Goal: Task Accomplishment & Management: Use online tool/utility

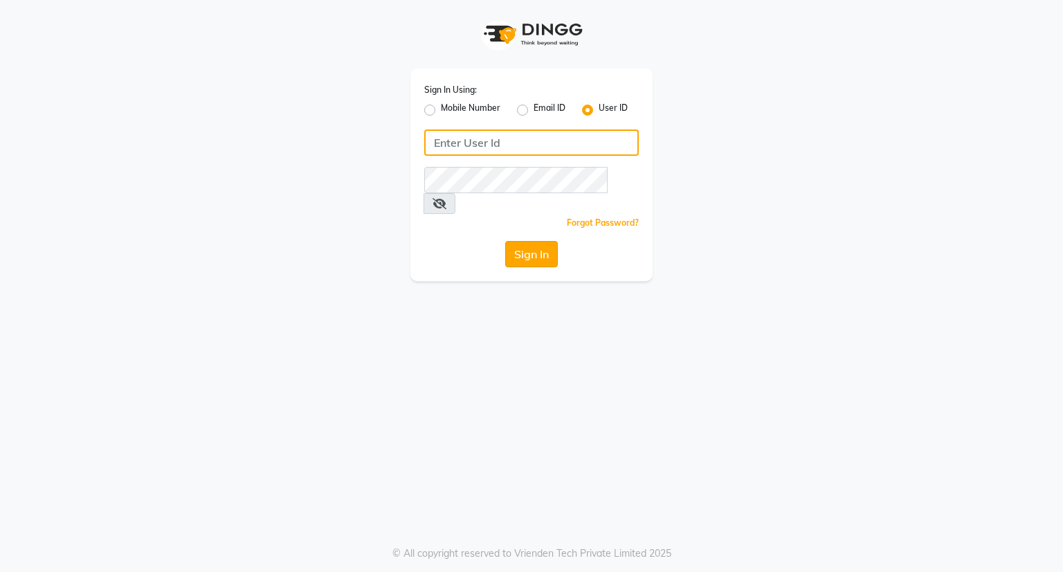
type input "[EMAIL_ADDRESS][DOMAIN_NAME]"
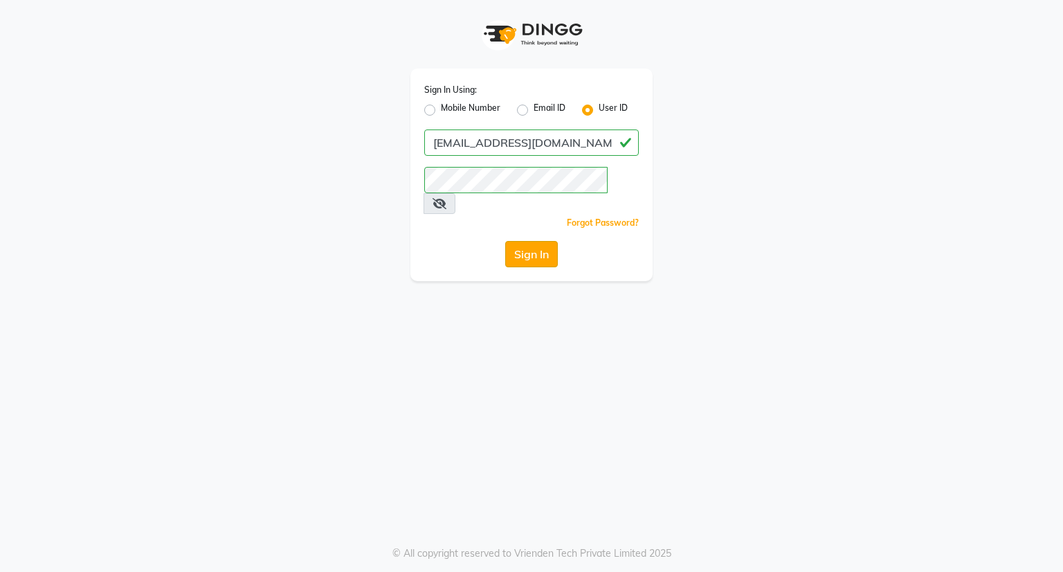
click at [518, 241] on button "Sign In" at bounding box center [531, 254] width 53 height 26
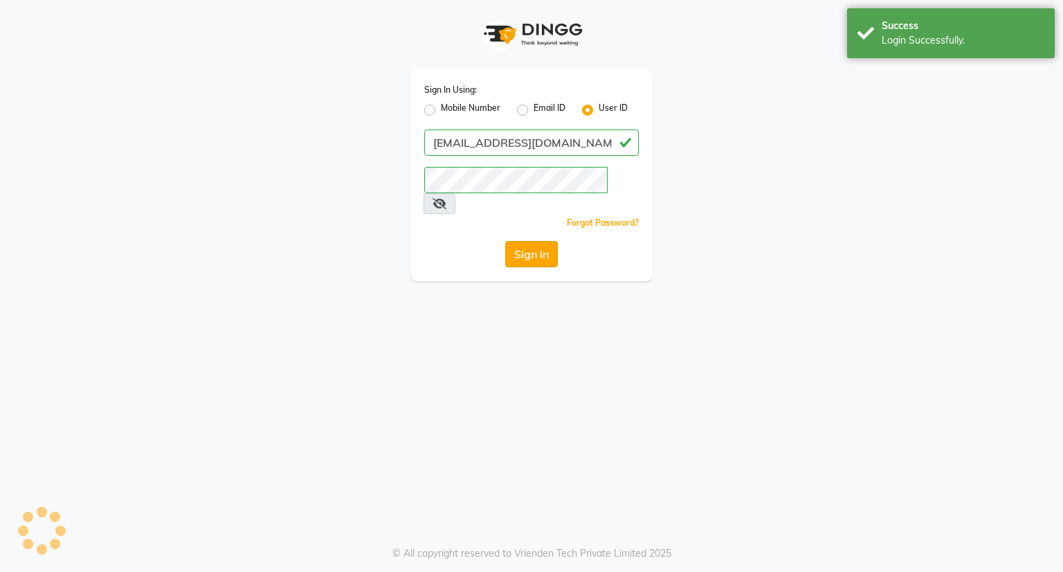
select select "8444"
select select "service"
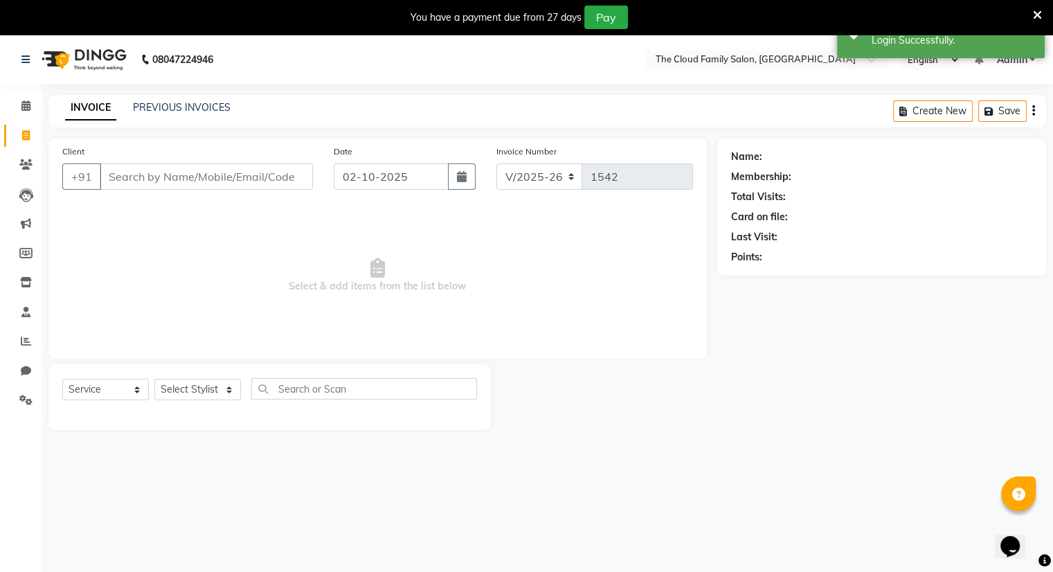
click at [255, 176] on input "Client" at bounding box center [206, 176] width 213 height 26
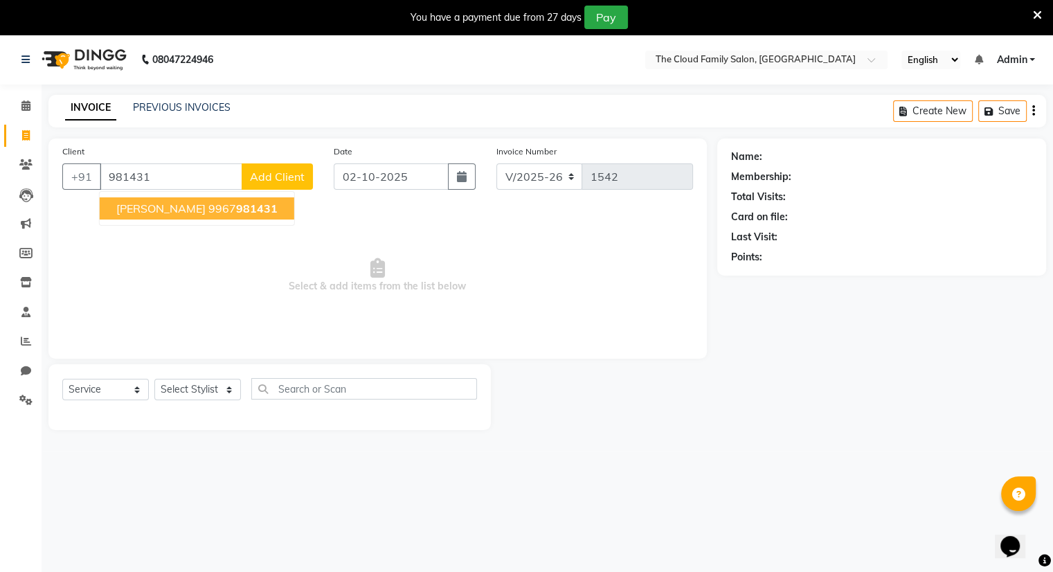
click at [223, 210] on ngb-highlight "9967 981431" at bounding box center [242, 208] width 69 height 14
type input "9967981431"
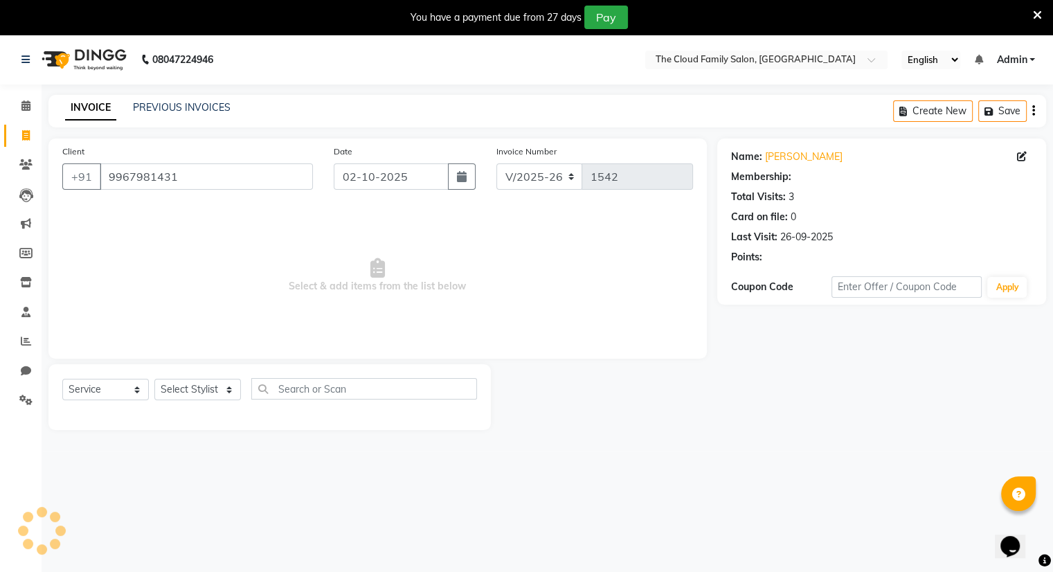
select select "1: Object"
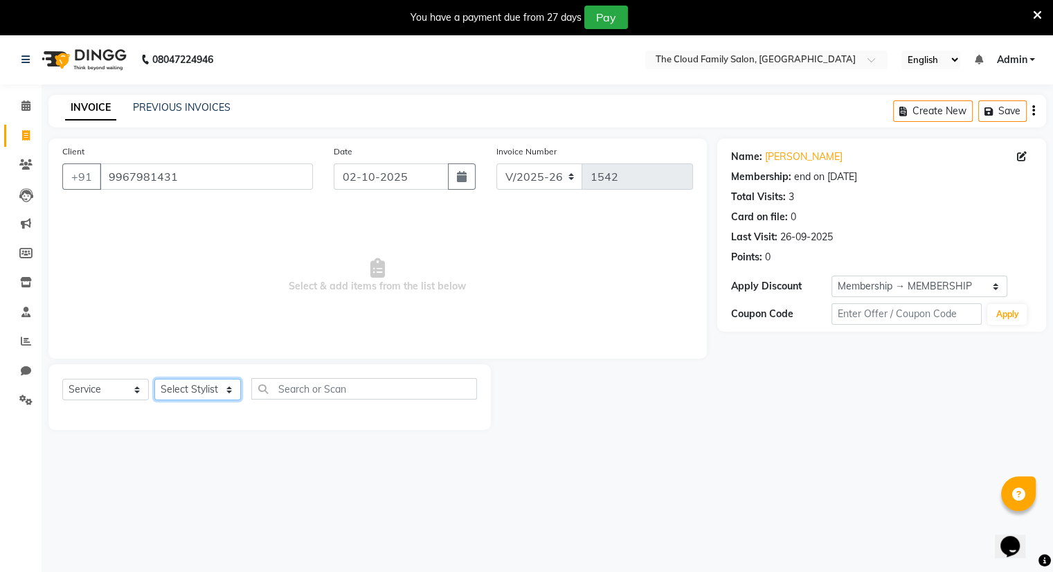
click at [216, 383] on select "Select Stylist Amrapali Bhumi OM [PERSON_NAME] [PERSON_NAME] [PERSON_NAME]" at bounding box center [197, 389] width 87 height 21
click at [154, 379] on select "Select Stylist Amrapali Bhumi OM [PERSON_NAME] [PERSON_NAME] [PERSON_NAME]" at bounding box center [197, 389] width 87 height 21
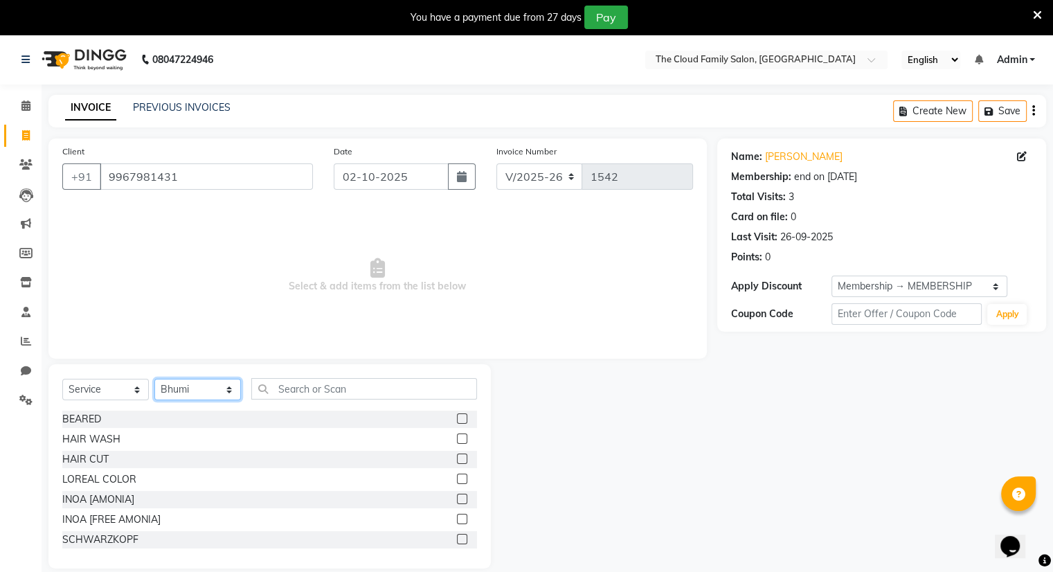
click at [194, 397] on select "Select Stylist Amrapali Bhumi OM [PERSON_NAME] [PERSON_NAME] [PERSON_NAME]" at bounding box center [197, 389] width 87 height 21
select select "83283"
click at [154, 379] on select "Select Stylist Amrapali Bhumi OM [PERSON_NAME] [PERSON_NAME] [PERSON_NAME]" at bounding box center [197, 389] width 87 height 21
click at [282, 391] on input "text" at bounding box center [364, 388] width 226 height 21
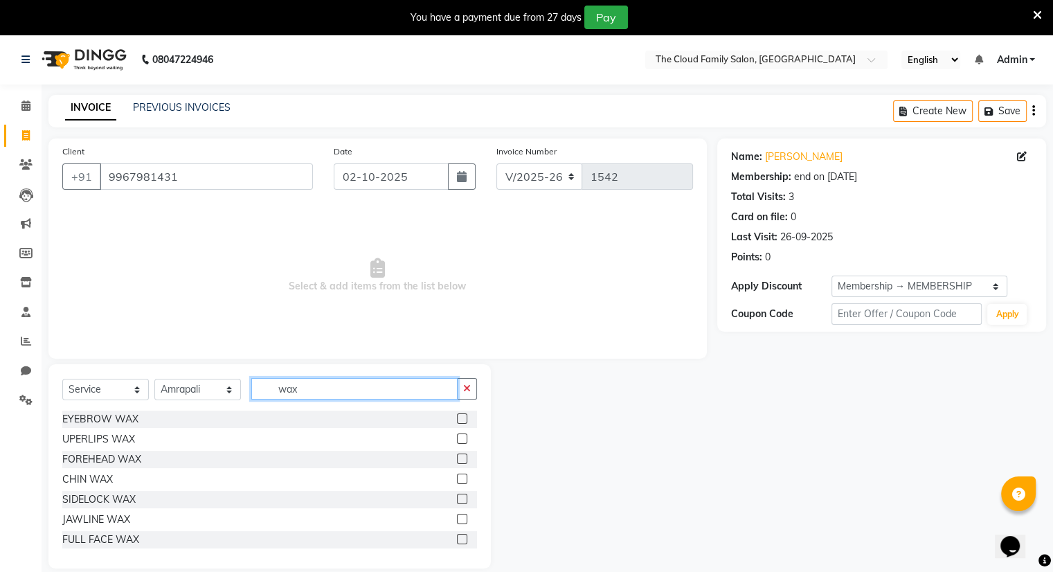
click at [325, 394] on input "wax" at bounding box center [354, 388] width 206 height 21
click at [307, 388] on input "wax" at bounding box center [354, 388] width 206 height 21
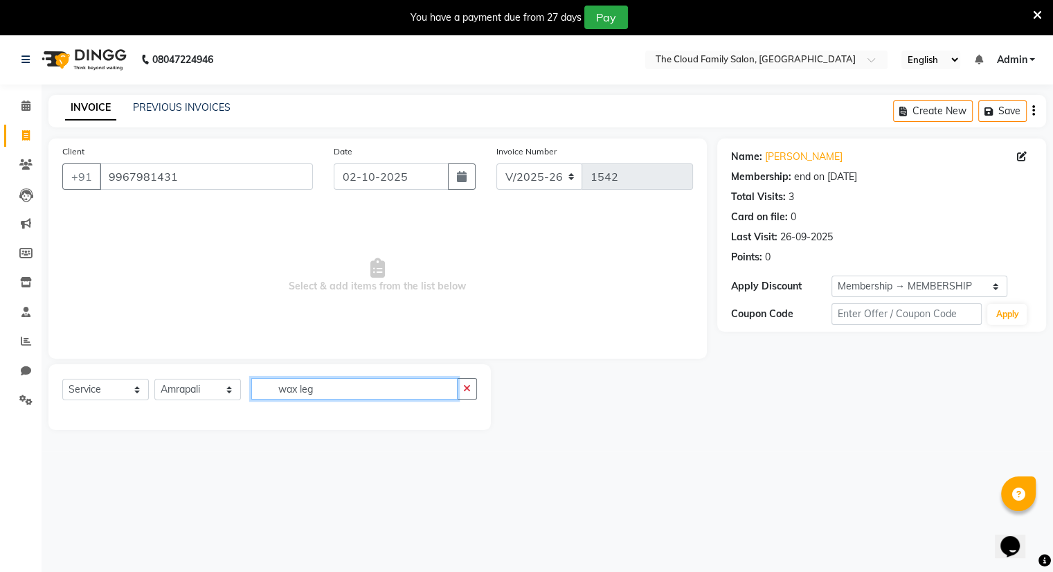
click at [329, 385] on input "wax leg" at bounding box center [354, 388] width 206 height 21
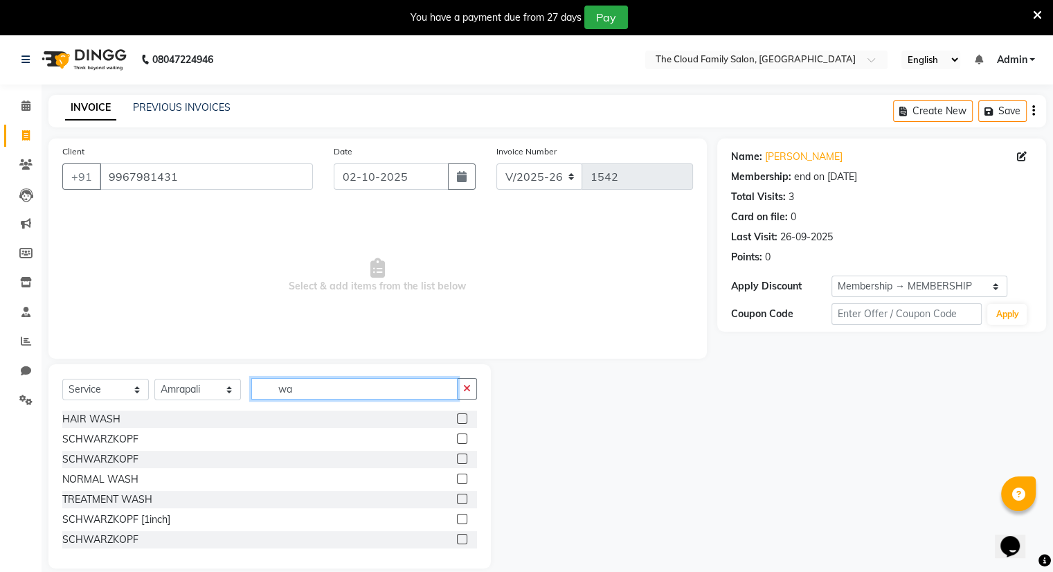
click at [291, 392] on input "wa" at bounding box center [354, 388] width 206 height 21
type input "w"
type input "ful"
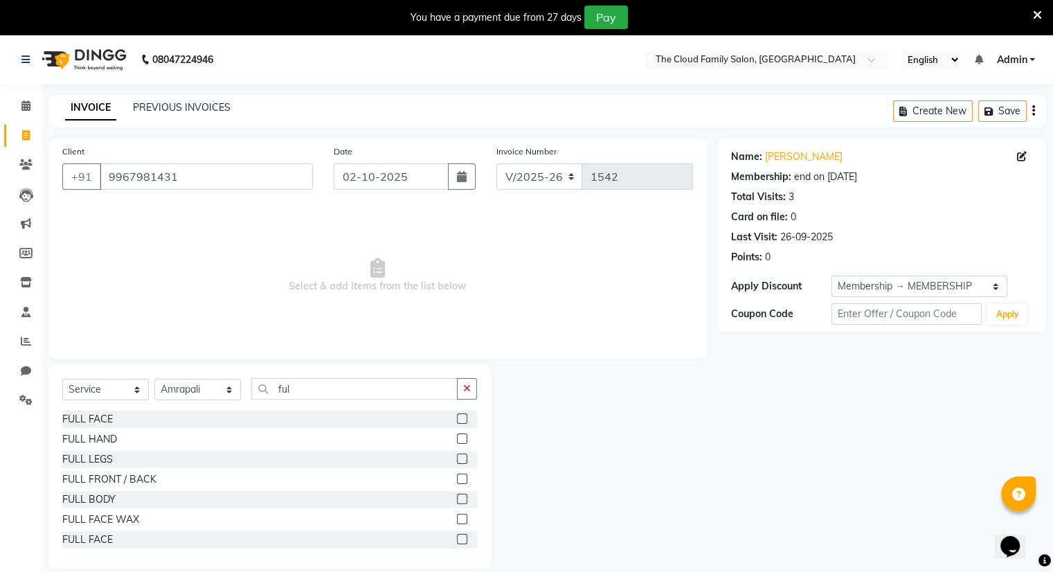
click at [457, 457] on label at bounding box center [462, 458] width 10 height 10
click at [457, 457] on input "checkbox" at bounding box center [461, 459] width 9 height 9
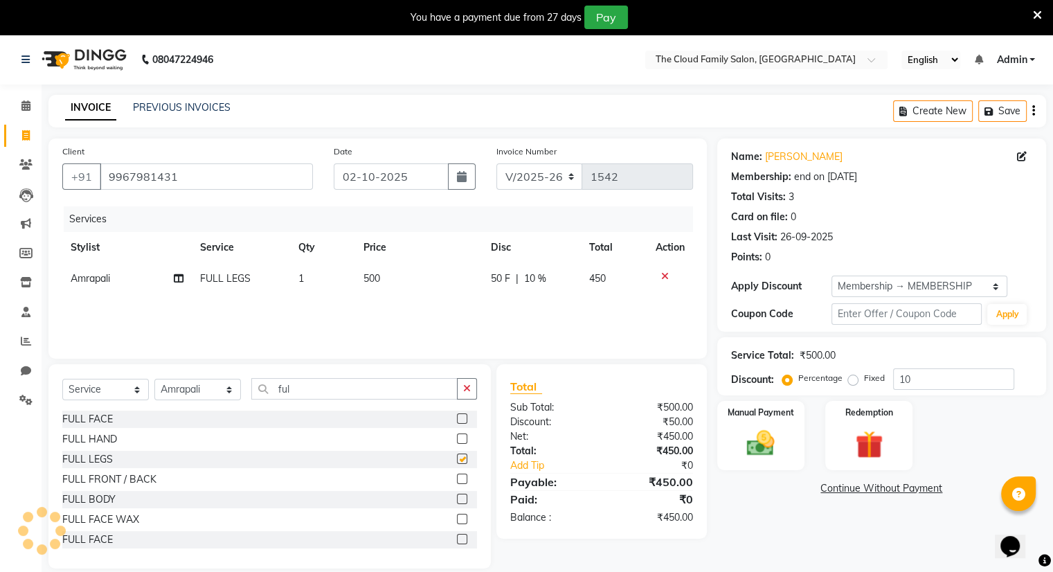
checkbox input "false"
